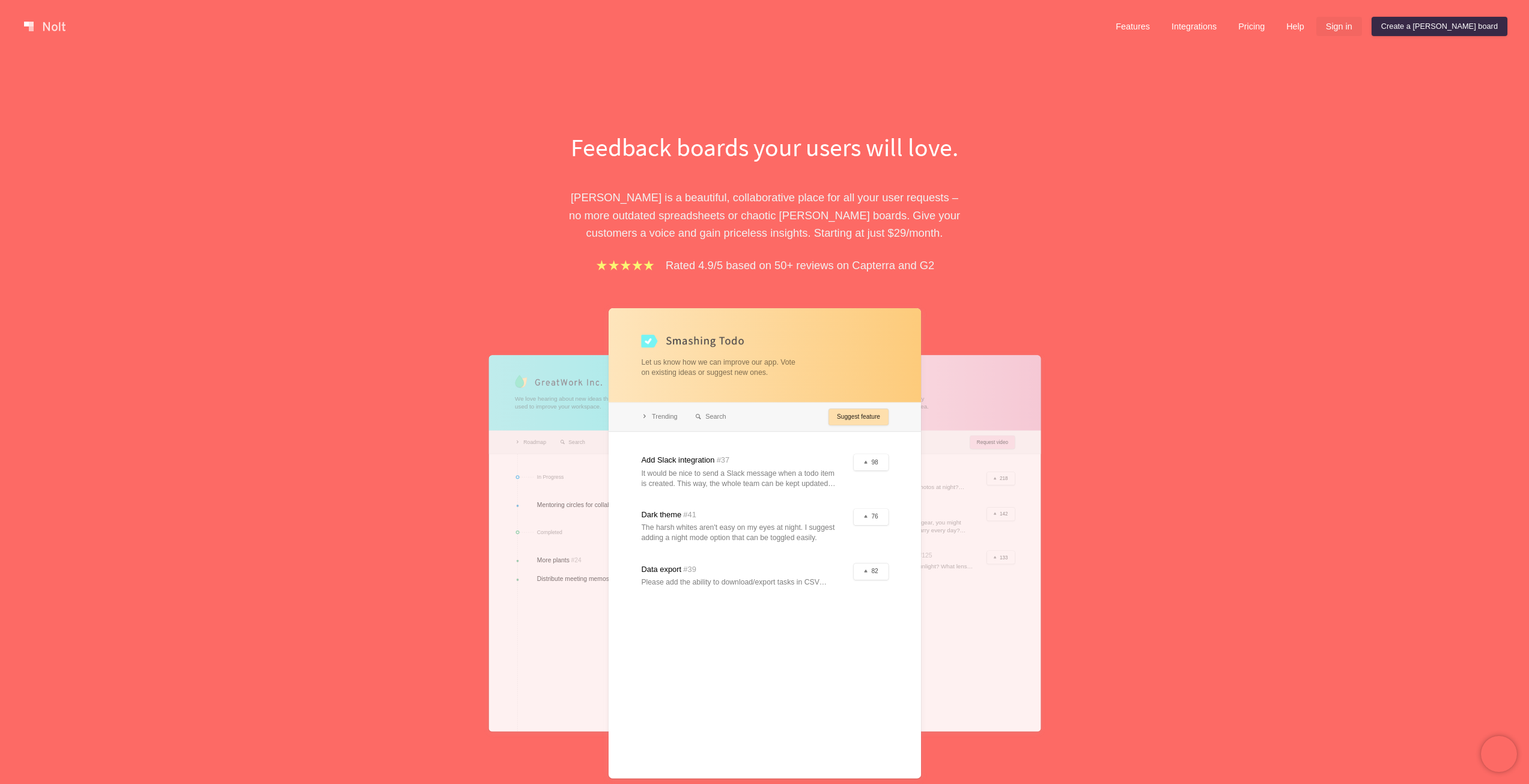
click at [1362, 29] on link "Sign in" at bounding box center [1339, 26] width 45 height 19
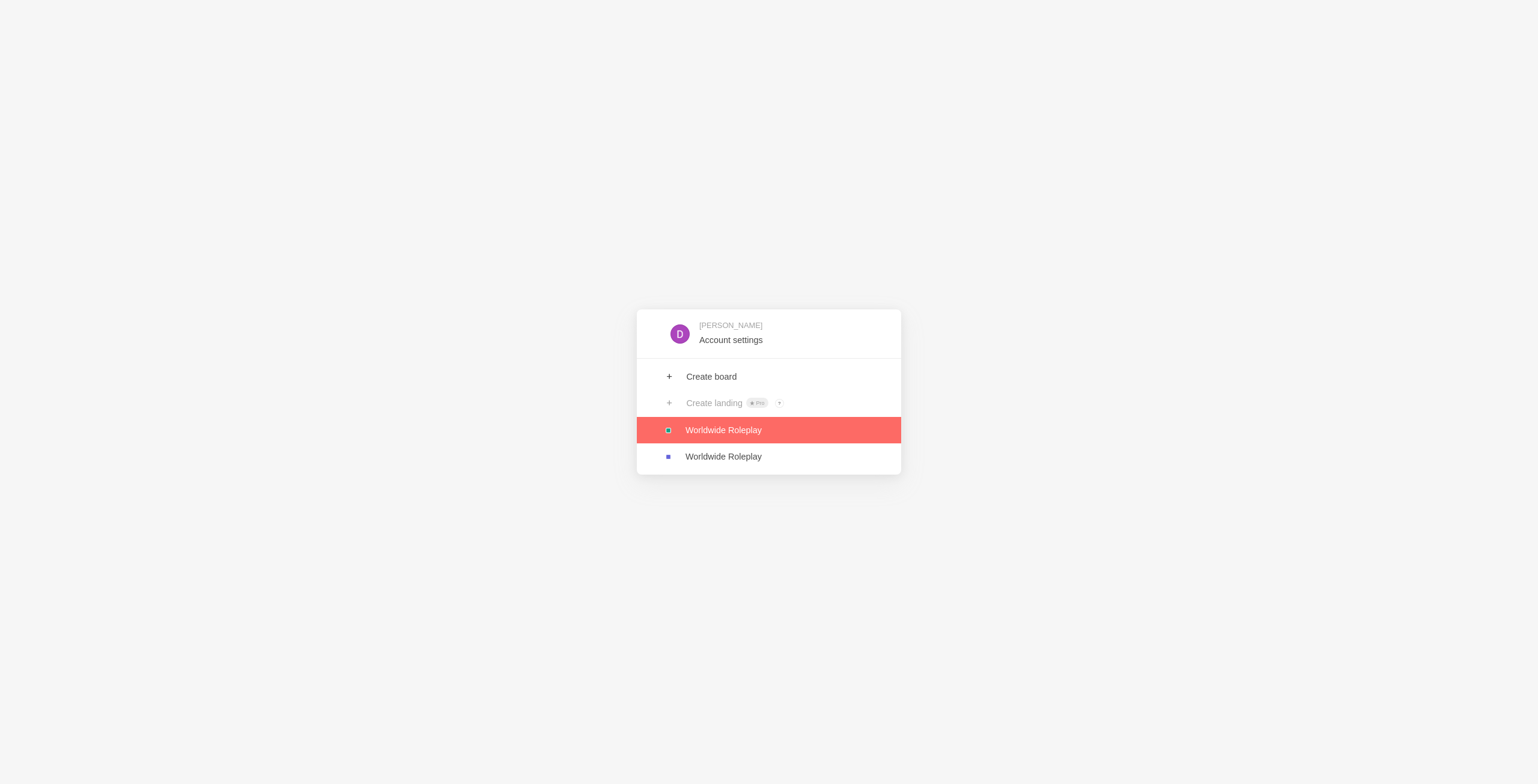
click at [748, 424] on link at bounding box center [769, 429] width 265 height 27
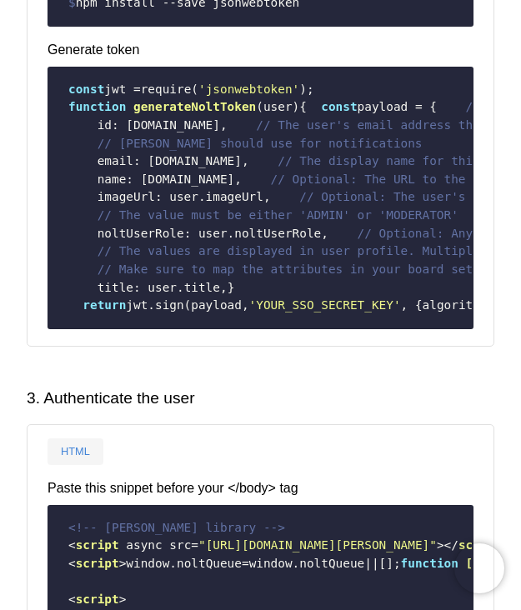
scroll to position [726, 0]
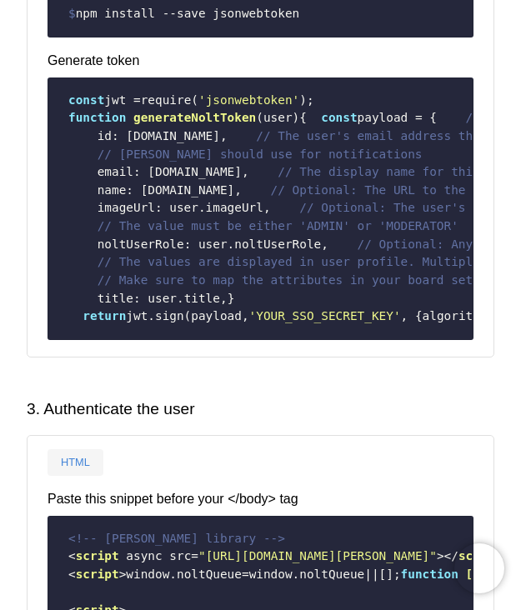
click at [147, 251] on span "noltUserRole" at bounding box center [141, 244] width 87 height 13
copy span "noltUserRole"
drag, startPoint x: 257, startPoint y: 534, endPoint x: 293, endPoint y: 537, distance: 35.9
click at [293, 340] on pre "const jwt = require ( 'jsonwebtoken' ); function generateNoltToken ( user ) { c…" at bounding box center [261, 209] width 426 height 263
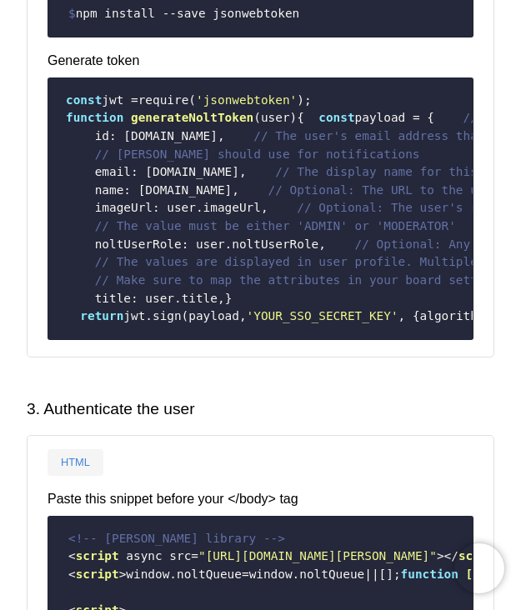
scroll to position [0, 0]
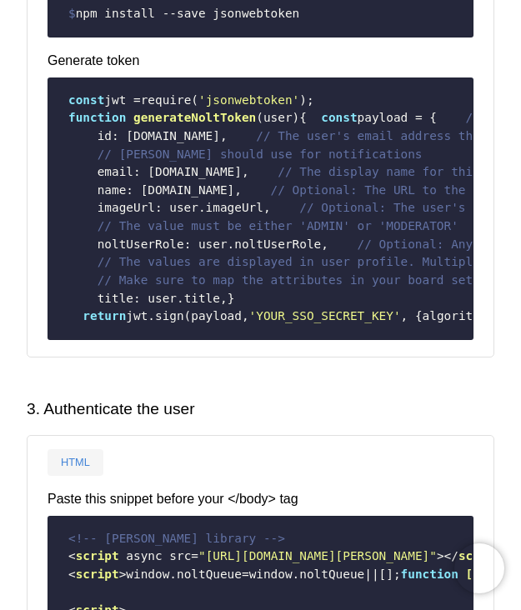
click at [248, 340] on pre "const jwt = require ( 'jsonwebtoken' ); function generateNoltToken ( user ) { c…" at bounding box center [261, 209] width 426 height 263
